Goal: Task Accomplishment & Management: Manage account settings

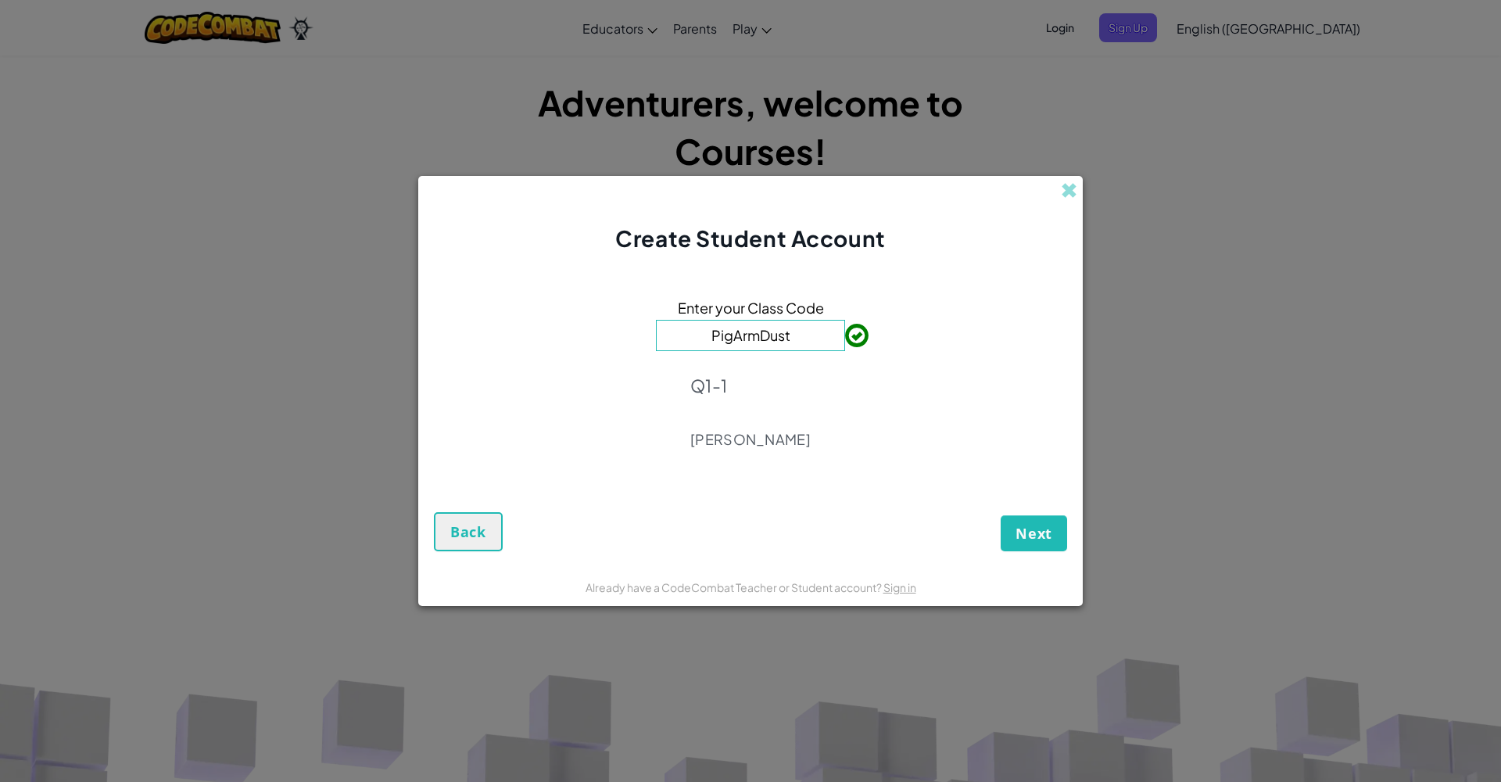
click at [1045, 522] on button "Next" at bounding box center [1034, 533] width 66 height 36
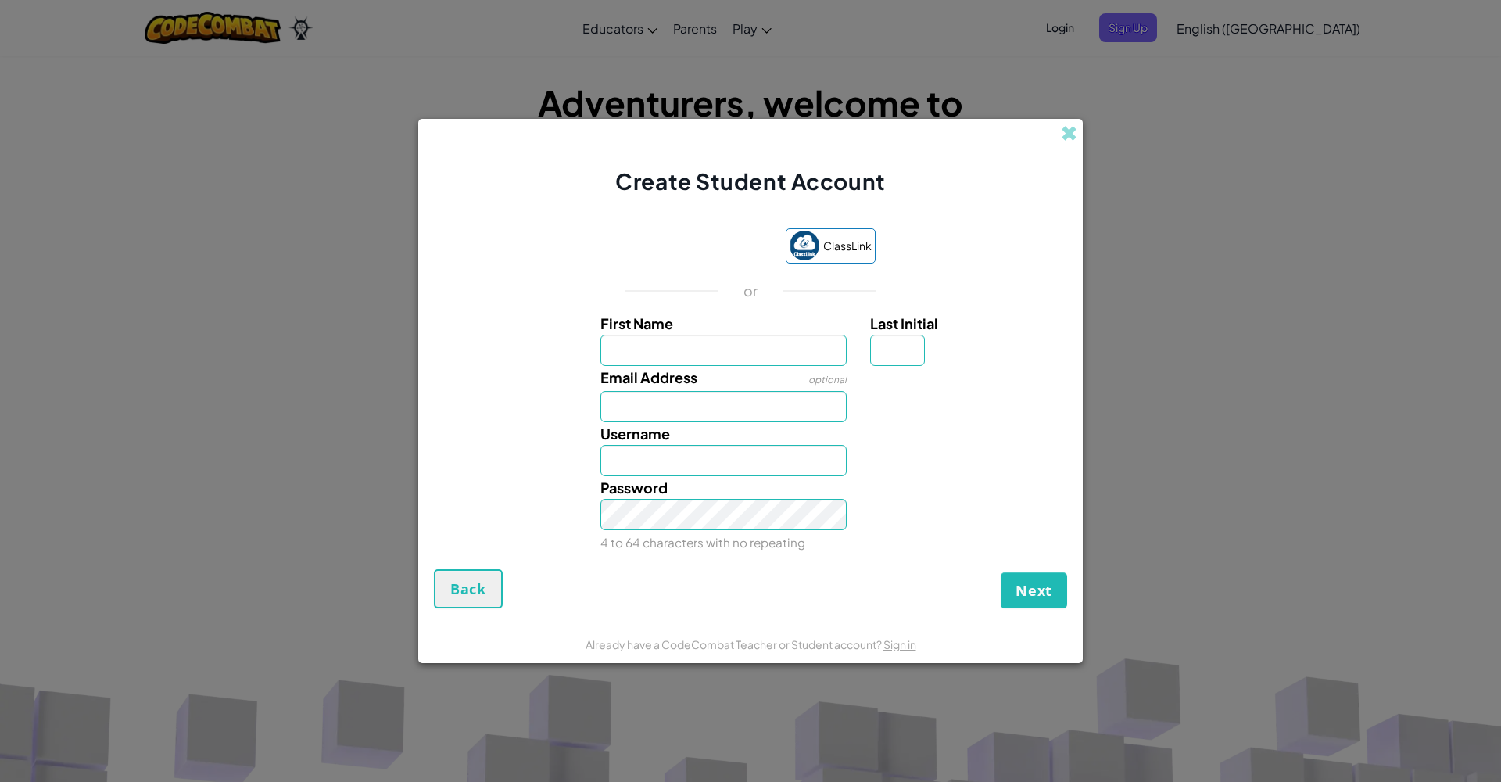
click at [659, 252] on div "Sign in with Google. Opens in new tab" at bounding box center [698, 247] width 144 height 34
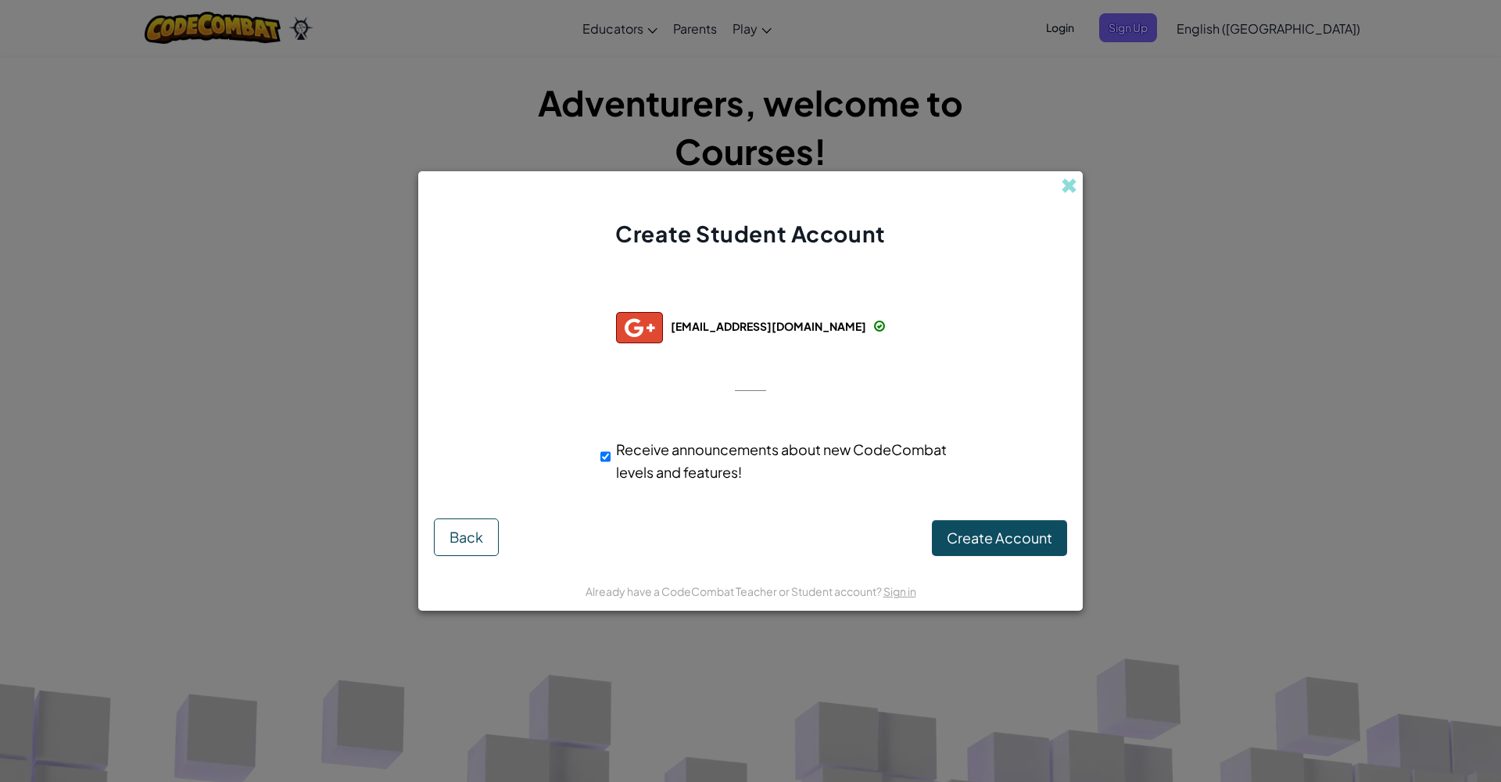
click at [977, 541] on span "Create Account" at bounding box center [1000, 537] width 106 height 18
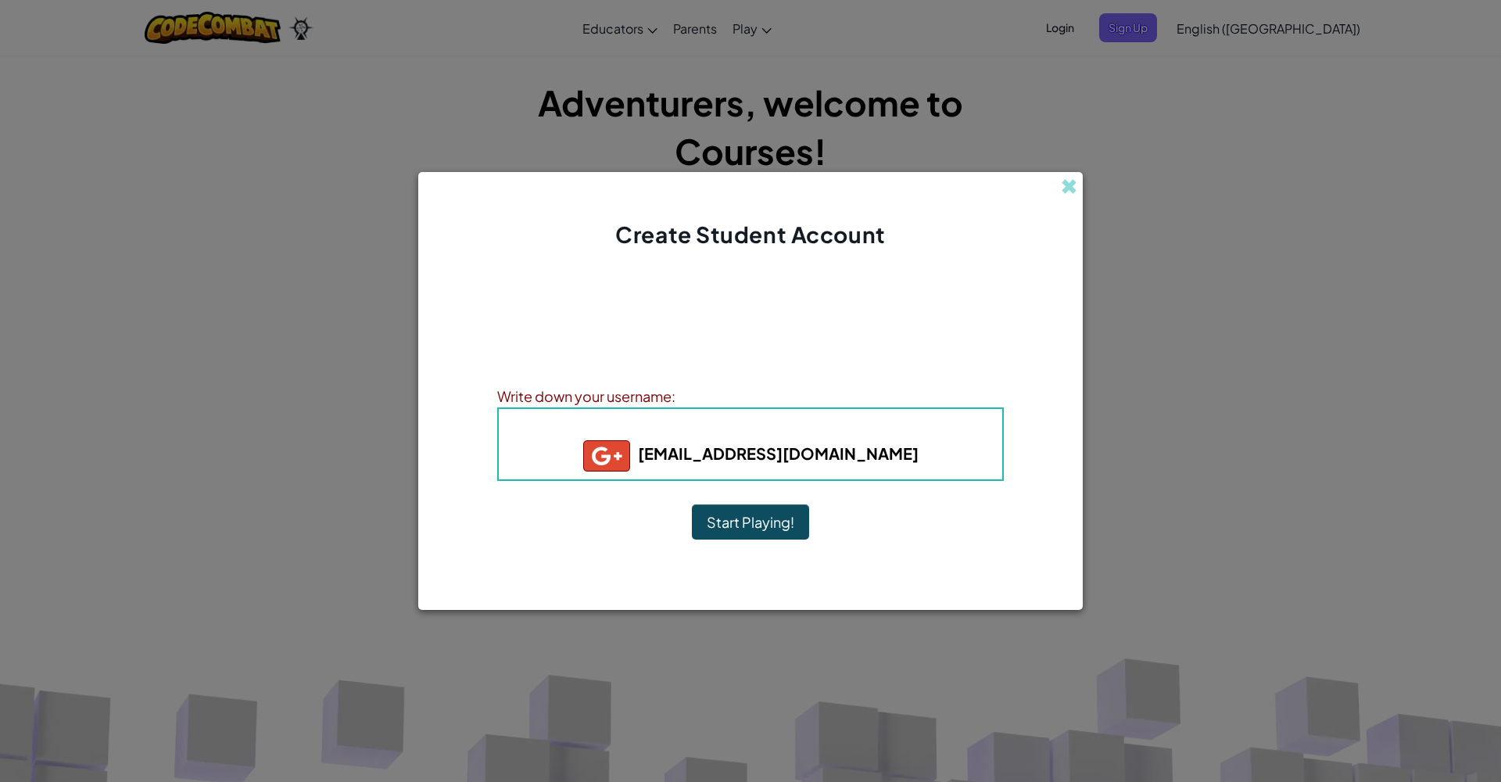
click at [794, 513] on button "Start Playing!" at bounding box center [750, 522] width 117 height 36
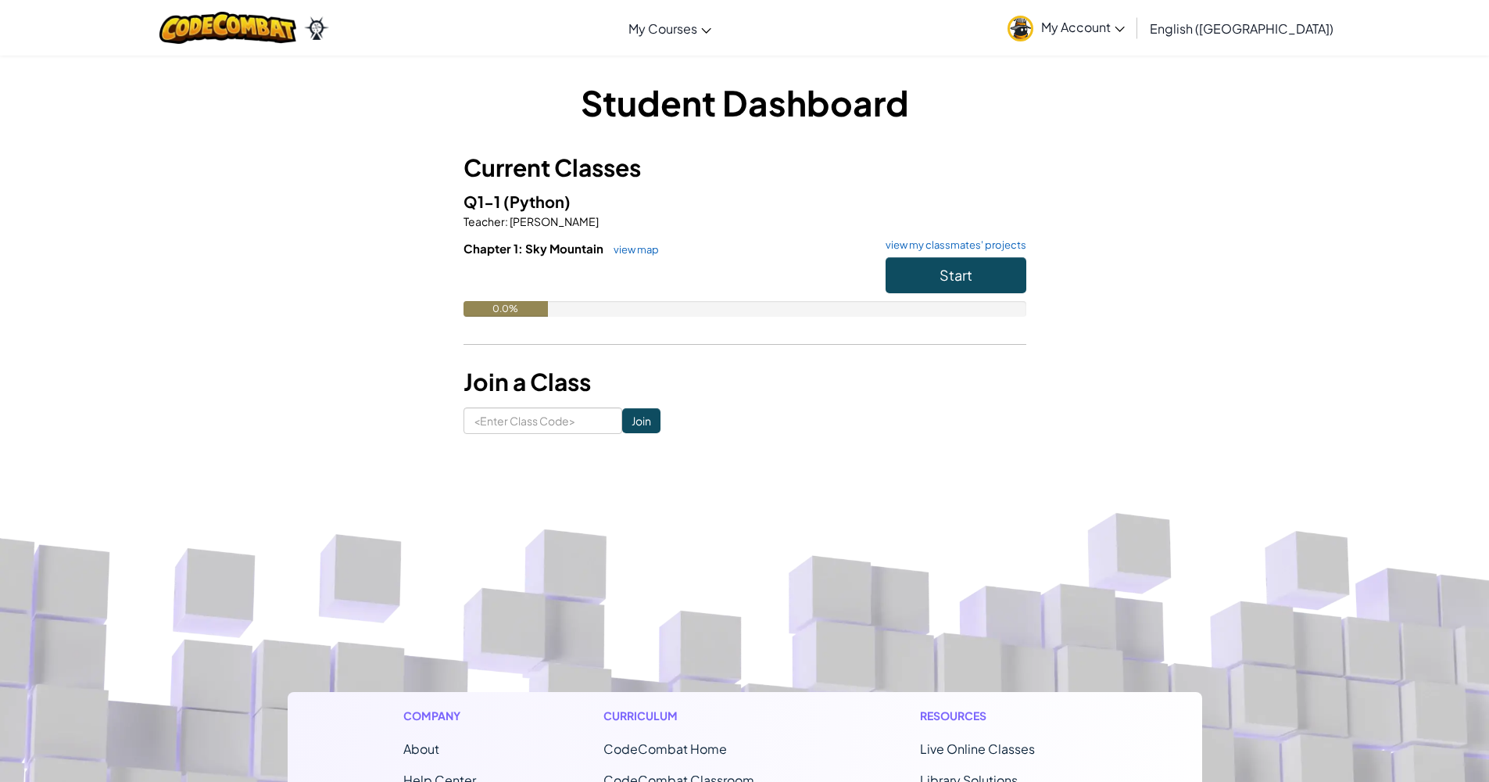
click at [999, 281] on button "Start" at bounding box center [956, 275] width 141 height 36
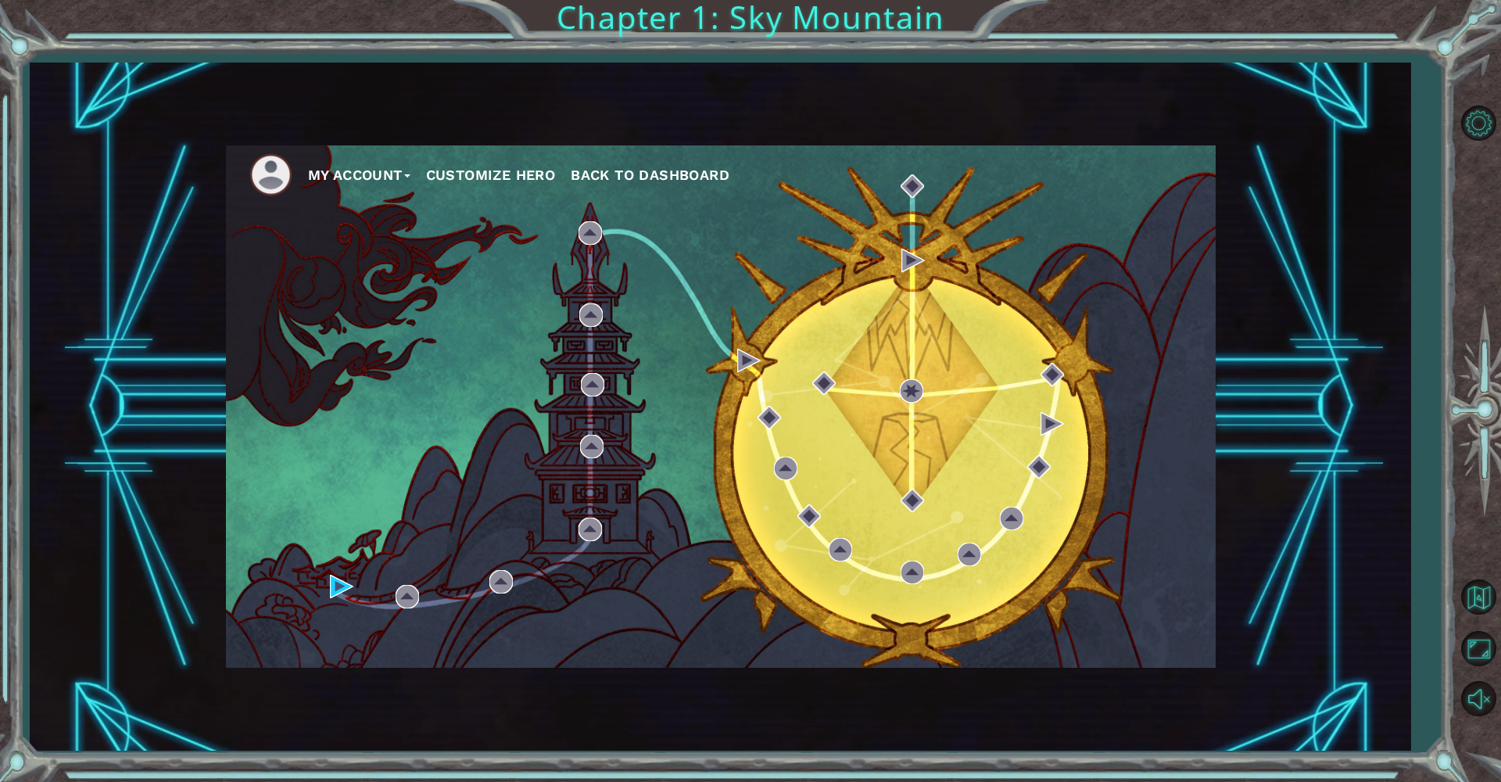
click at [329, 581] on div "My Account Customize Hero Back to Dashboard" at bounding box center [721, 406] width 990 height 522
click at [380, 184] on ul "My Account Customize Hero Back to Dashboard" at bounding box center [732, 174] width 966 height 43
click at [363, 155] on ul "My Account Customize Hero Back to Dashboard" at bounding box center [732, 174] width 966 height 43
click at [262, 181] on img at bounding box center [270, 174] width 43 height 43
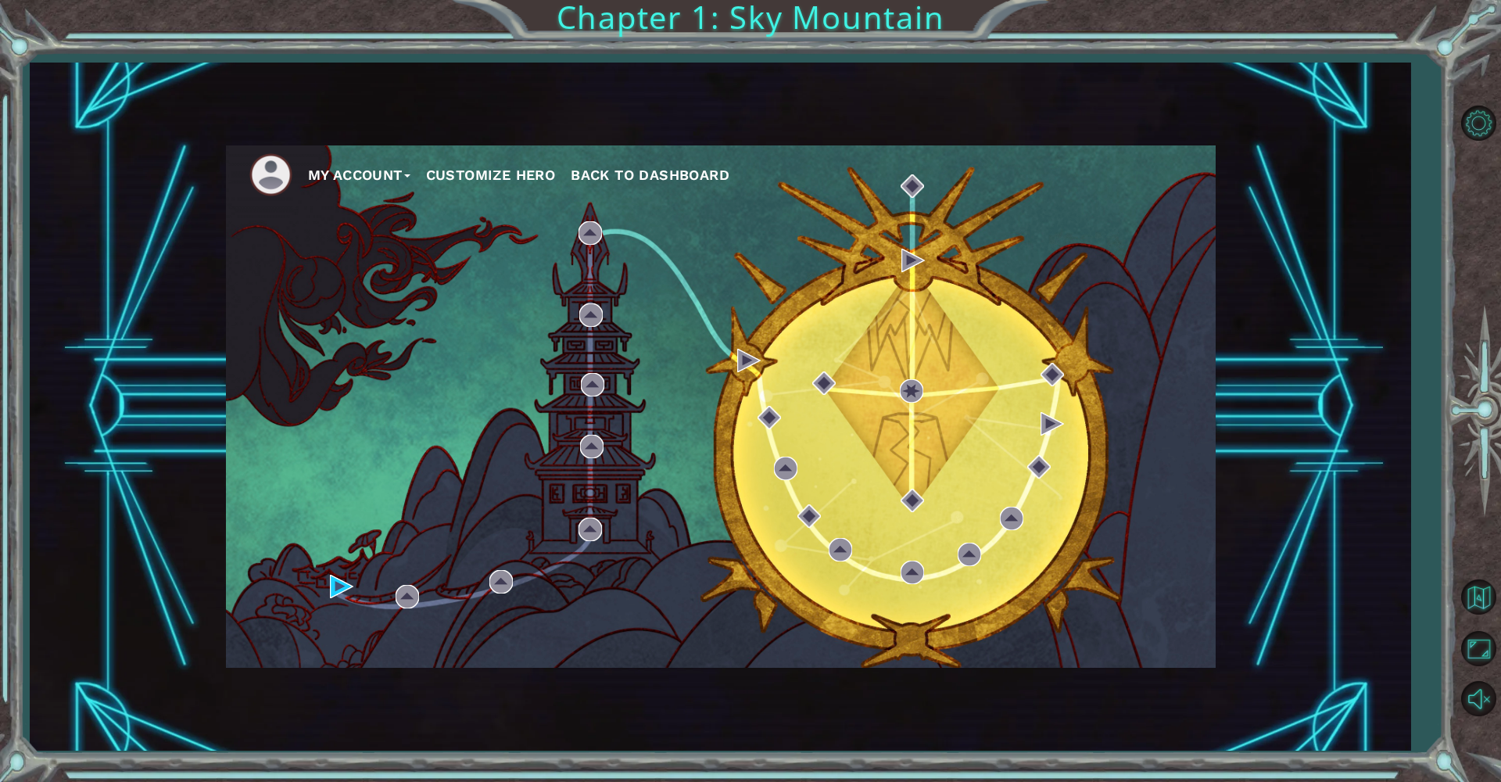
click at [299, 172] on li at bounding box center [278, 174] width 59 height 43
click at [301, 173] on li at bounding box center [278, 174] width 59 height 43
drag, startPoint x: 327, startPoint y: 183, endPoint x: 385, endPoint y: 208, distance: 63.0
click at [385, 208] on div "My Account Customize Hero Back to Dashboard" at bounding box center [721, 406] width 990 height 522
click at [410, 173] on button "My Account" at bounding box center [359, 174] width 102 height 23
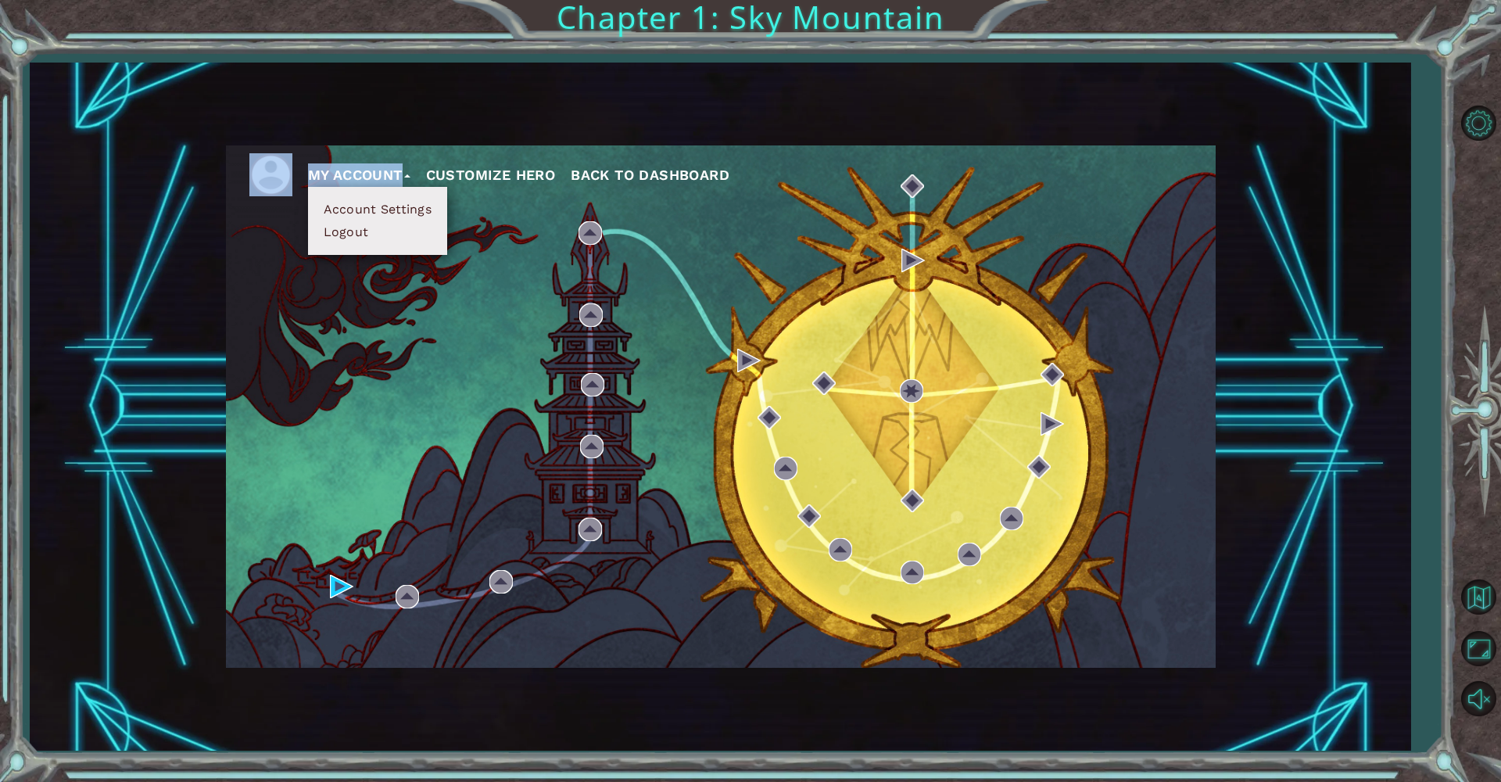
click at [495, 178] on button "Customize Hero" at bounding box center [491, 174] width 130 height 23
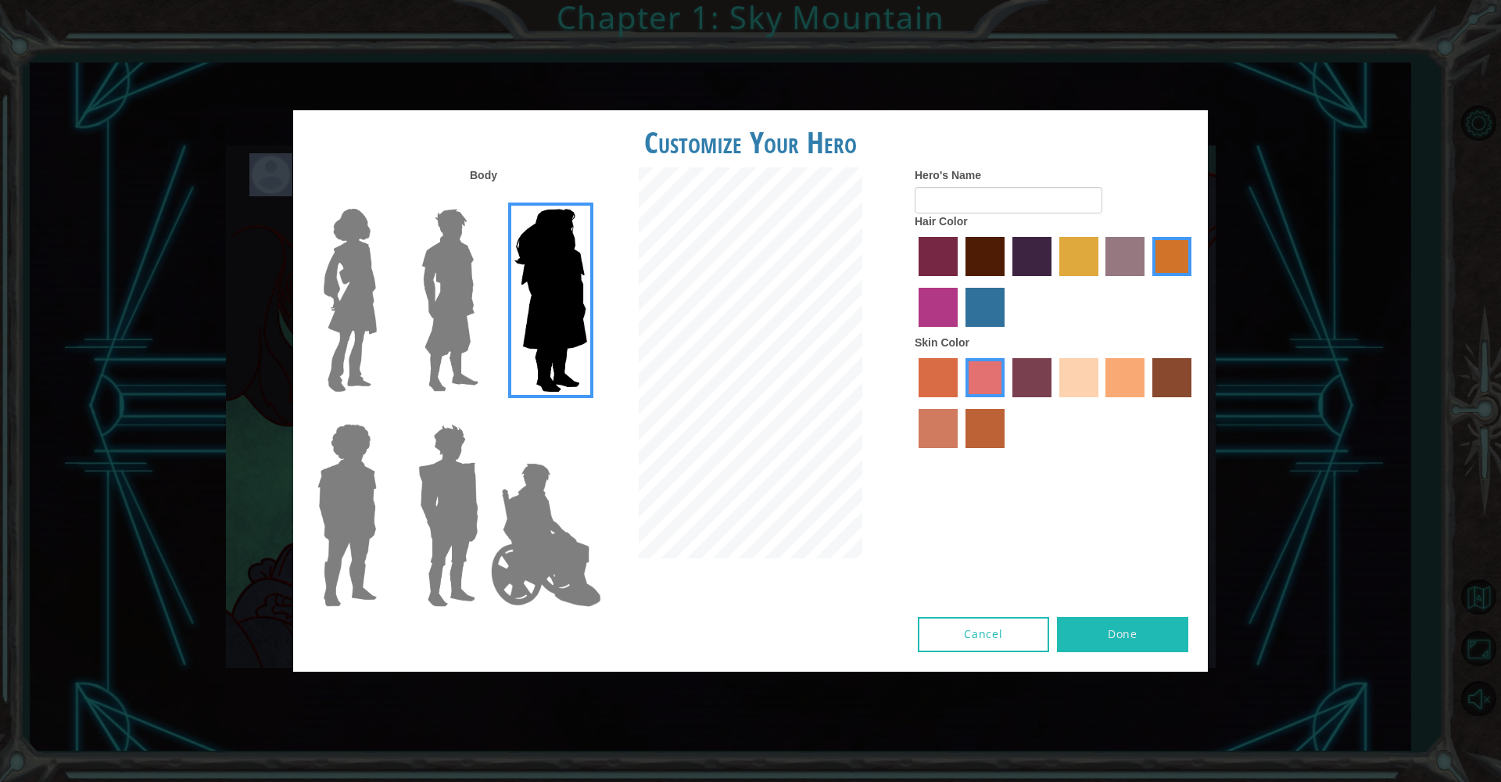
click at [309, 463] on label at bounding box center [344, 514] width 78 height 195
click at [383, 414] on input "Hero Steven" at bounding box center [383, 414] width 0 height 0
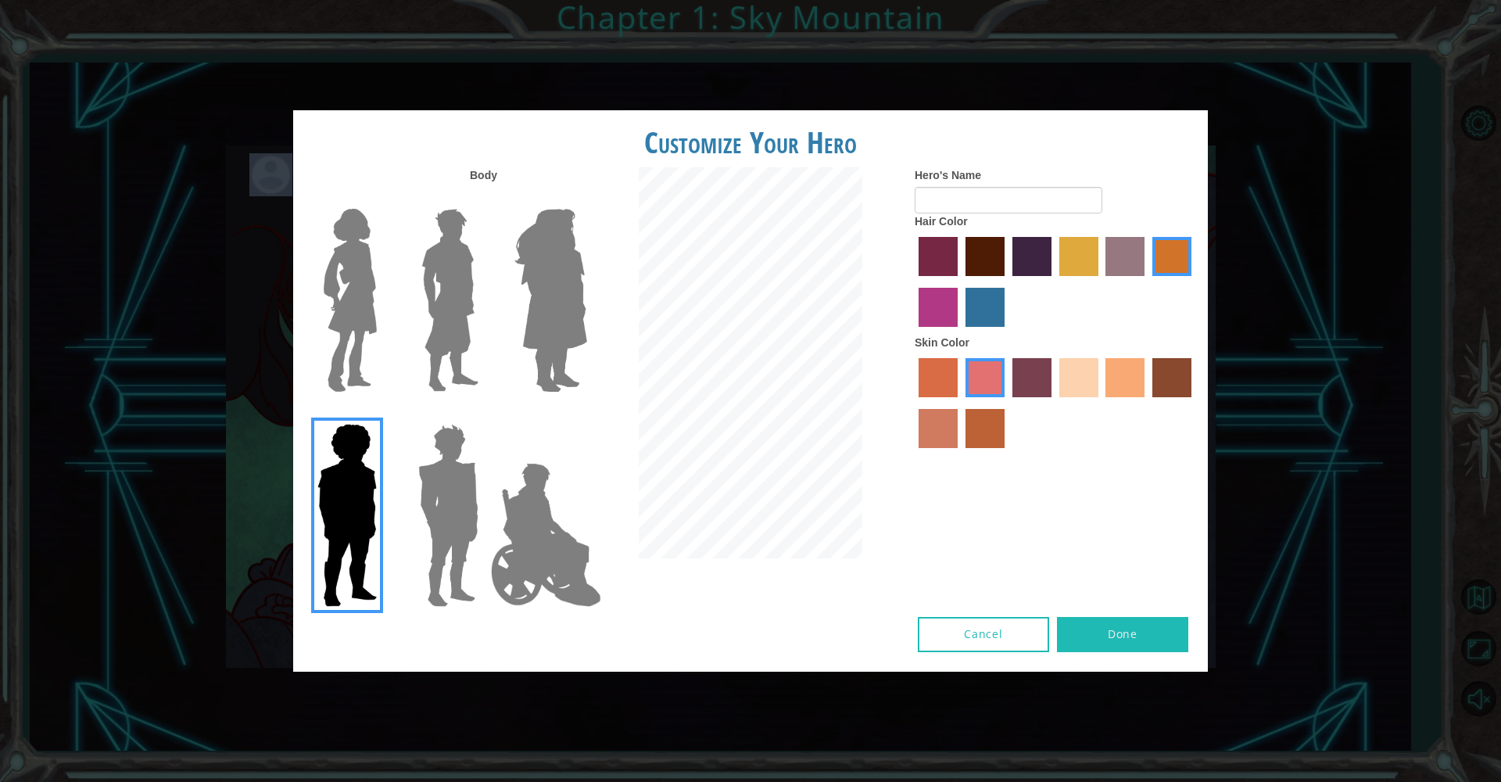
click at [342, 301] on img at bounding box center [350, 299] width 66 height 195
click at [383, 199] on input "Hero Connie" at bounding box center [383, 199] width 0 height 0
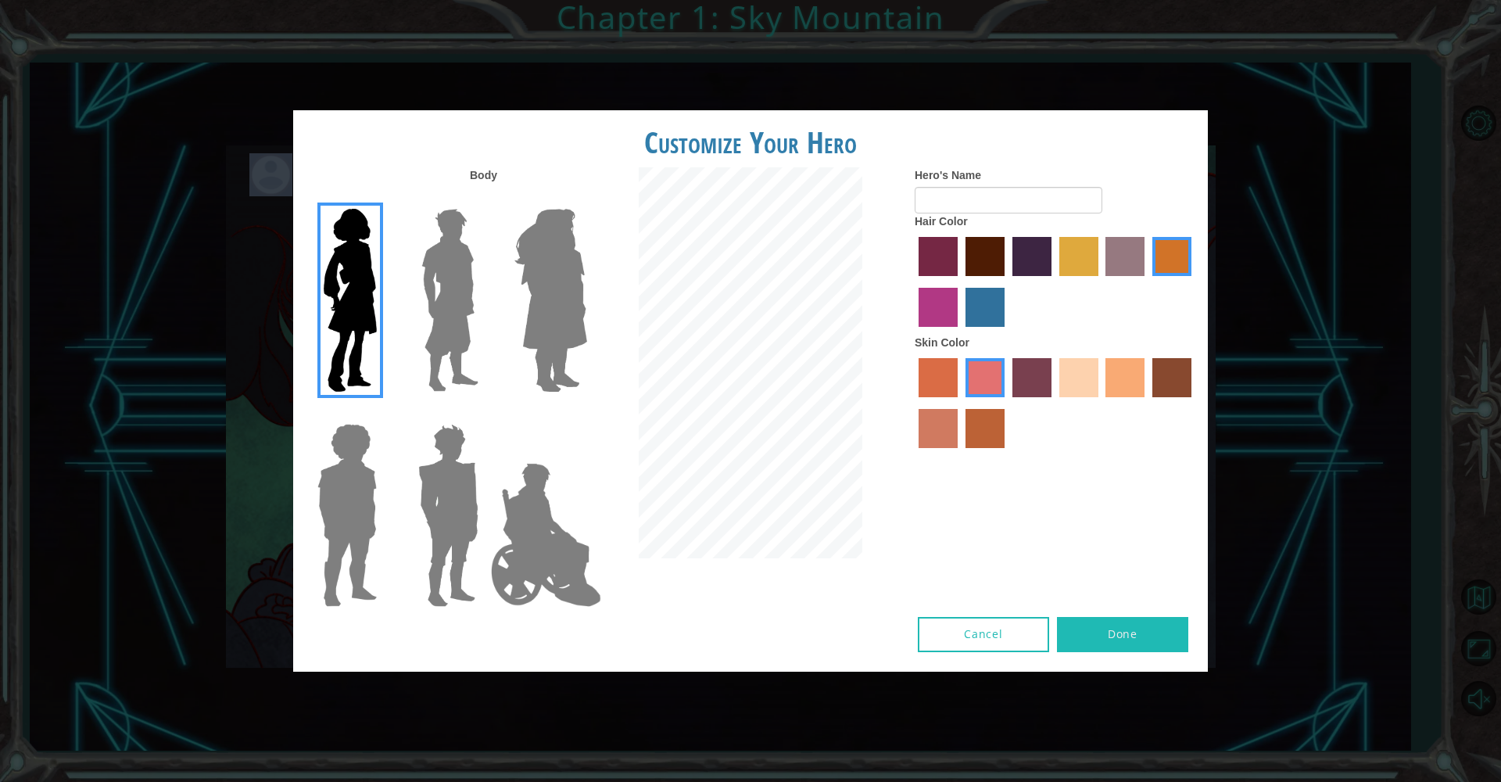
click at [976, 618] on button "Cancel" at bounding box center [983, 634] width 131 height 35
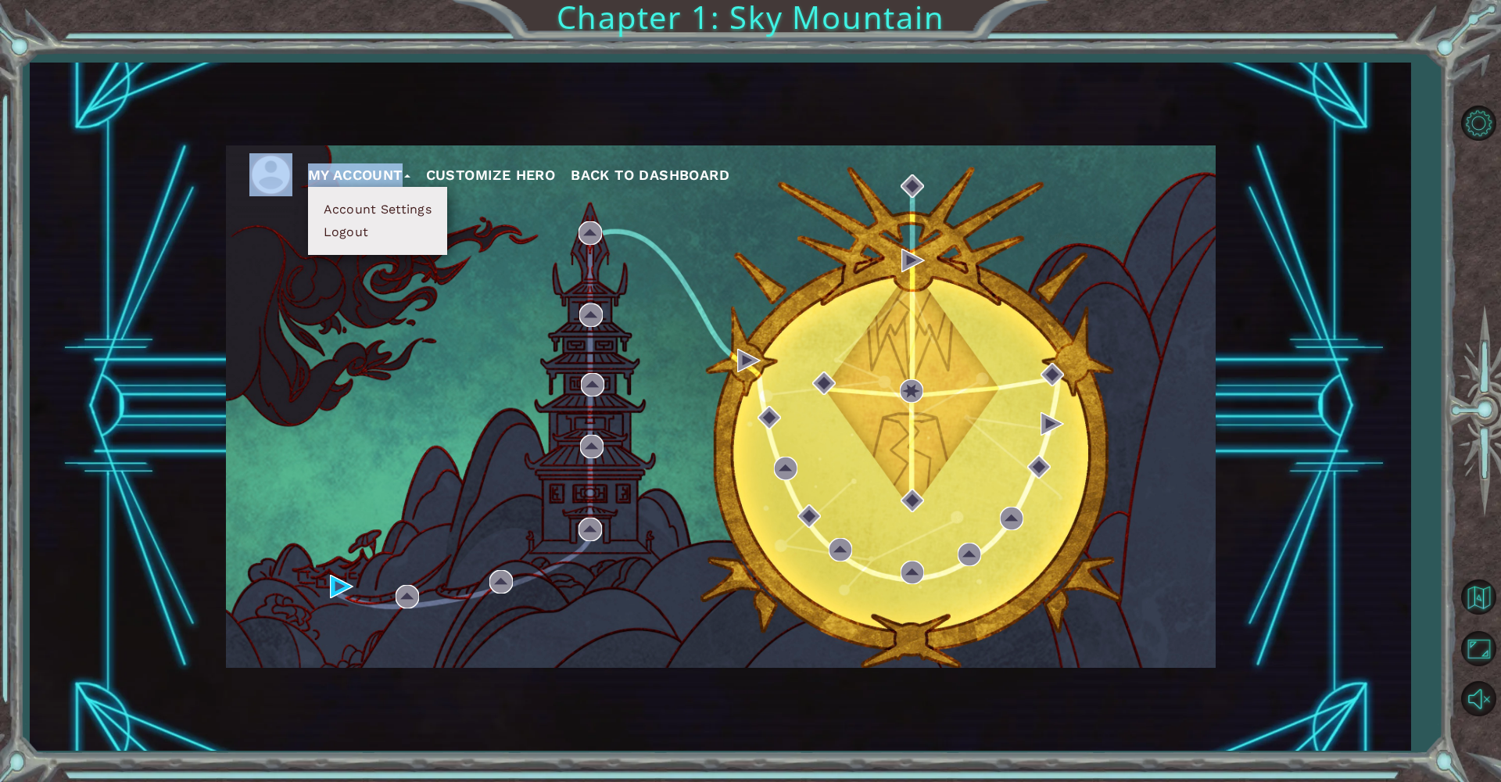
click at [410, 172] on button "My Account" at bounding box center [359, 174] width 102 height 23
click at [410, 171] on button "My Account" at bounding box center [359, 174] width 102 height 23
click at [503, 309] on div "My Account Account Settings Logout Customize Hero Back to Dashboard" at bounding box center [721, 406] width 990 height 522
click at [503, 310] on div "My Account Account Settings Logout Customize Hero Back to Dashboard" at bounding box center [721, 406] width 990 height 522
